Goal: Task Accomplishment & Management: Use online tool/utility

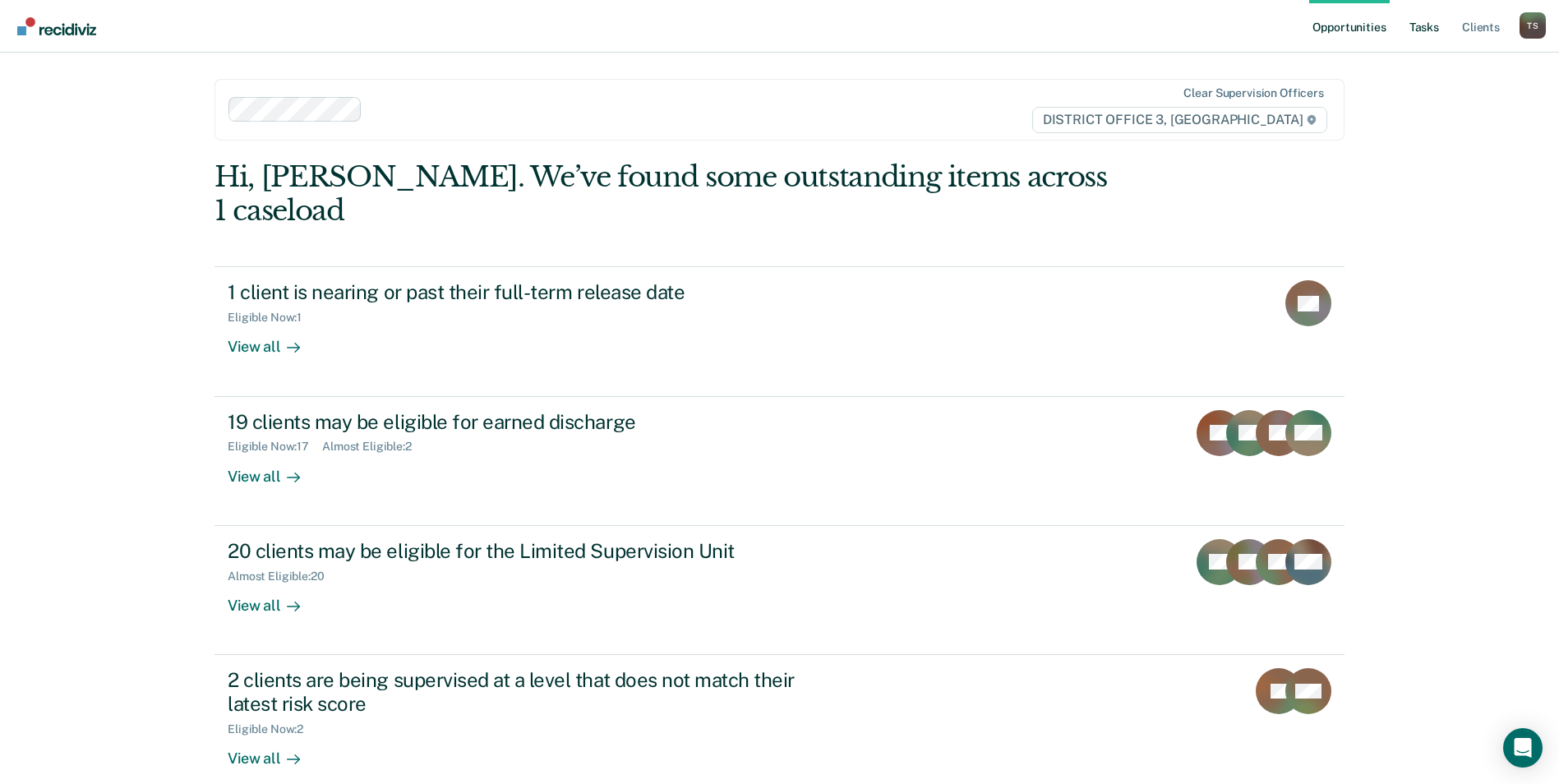
click at [1426, 26] on link "Tasks" at bounding box center [1424, 26] width 36 height 52
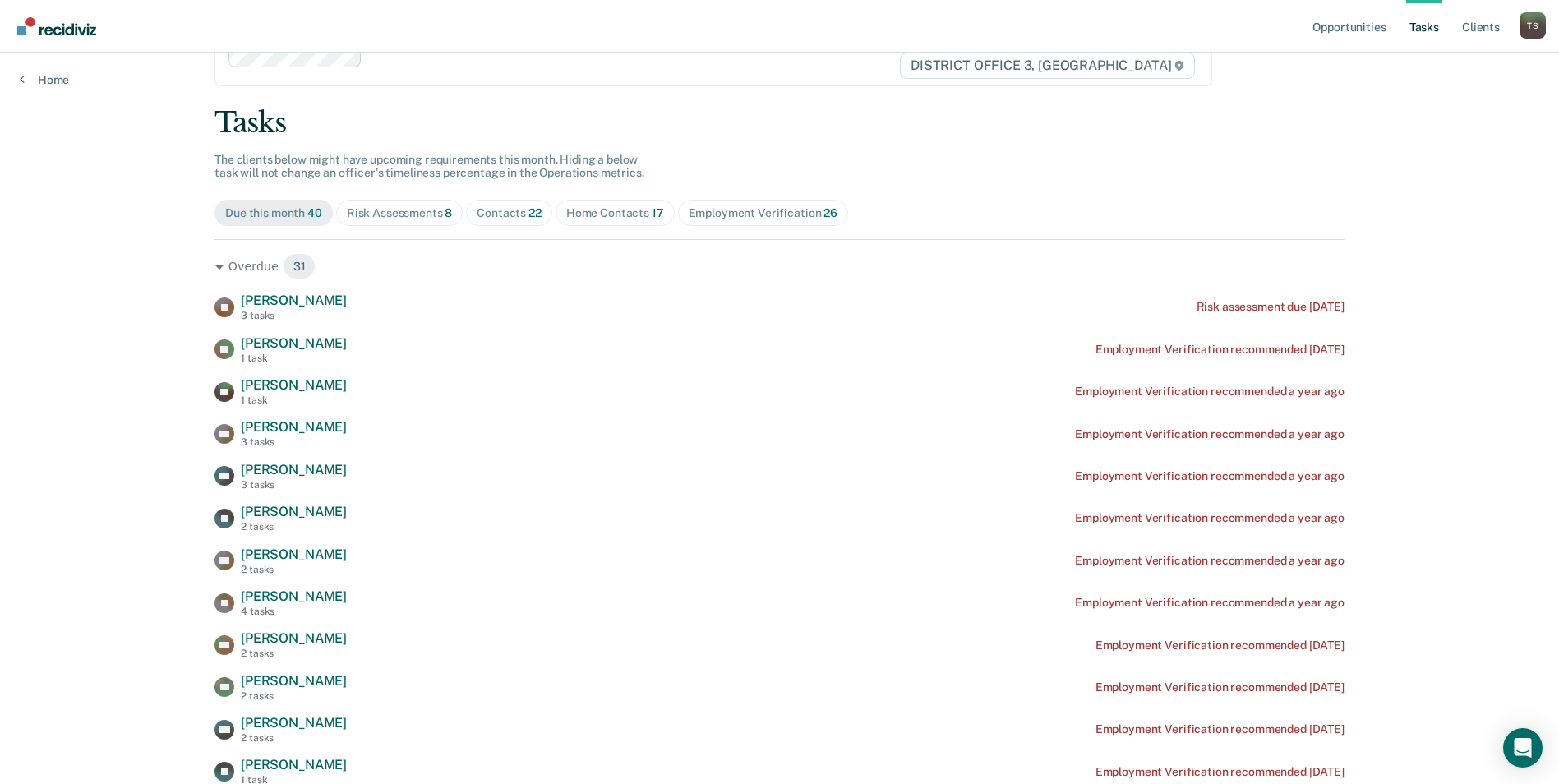
scroll to position [82, 0]
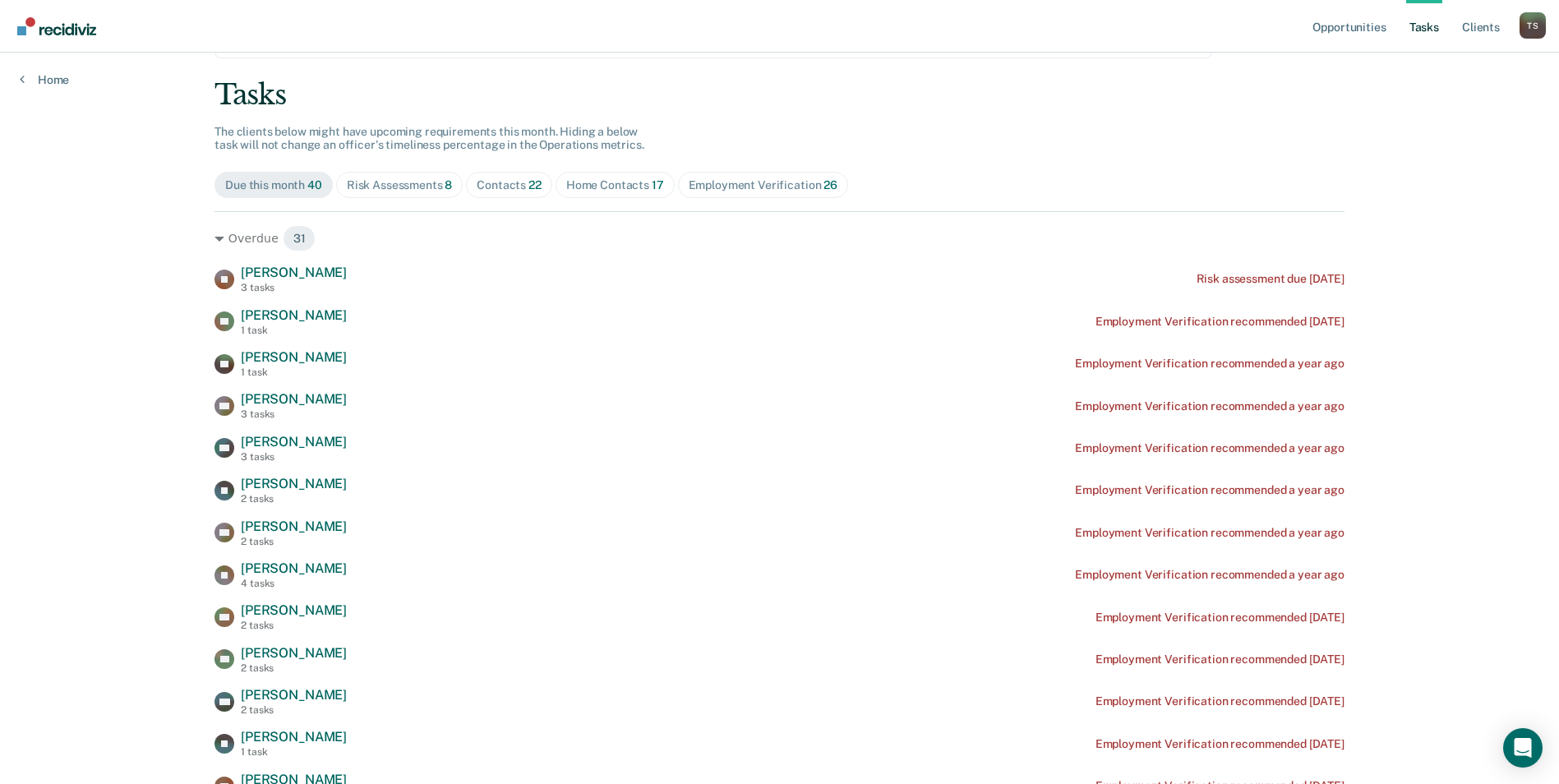
click at [509, 185] on div "Contacts 22" at bounding box center [509, 185] width 65 height 14
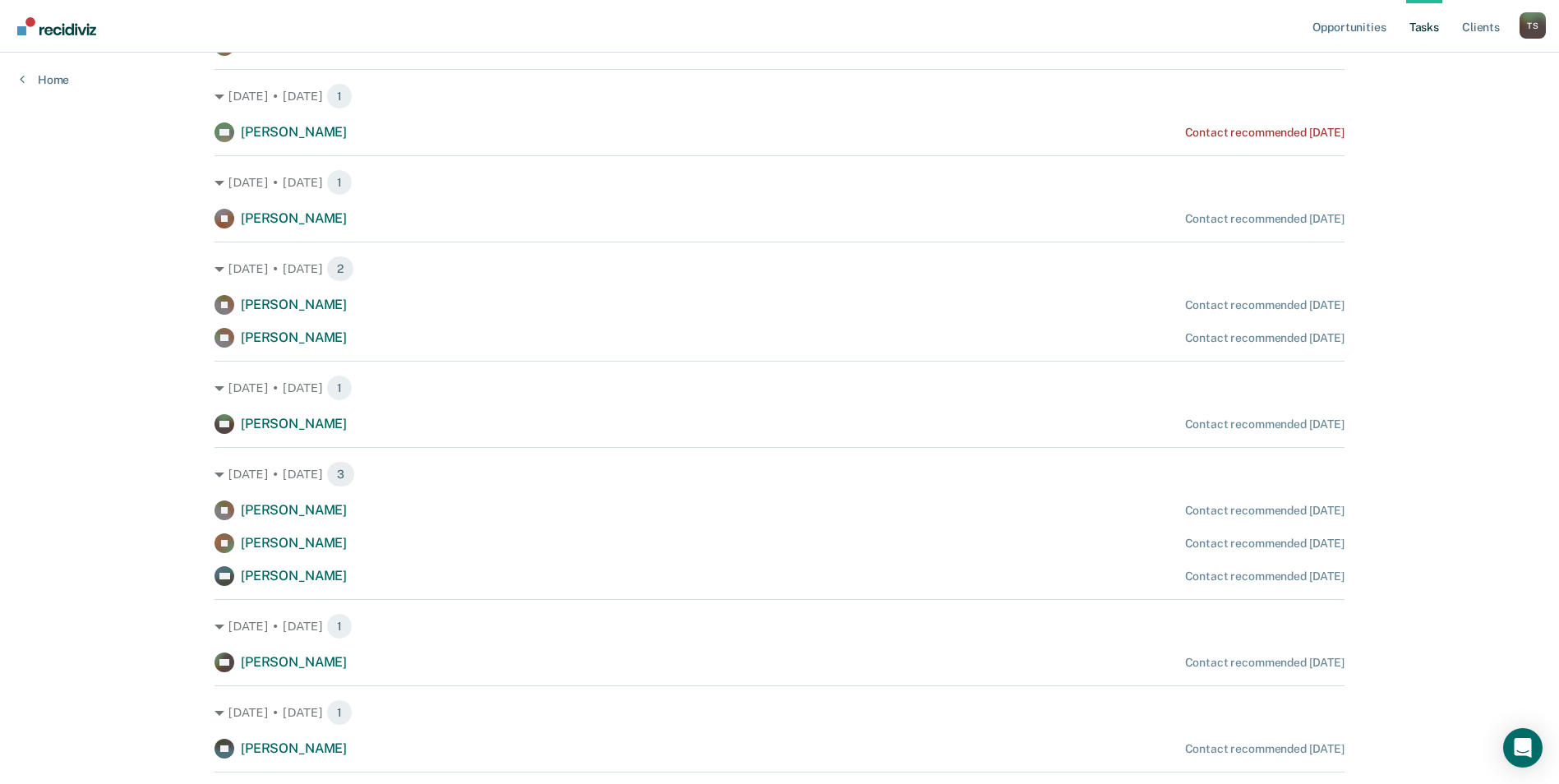
scroll to position [822, 0]
